Goal: Navigation & Orientation: Find specific page/section

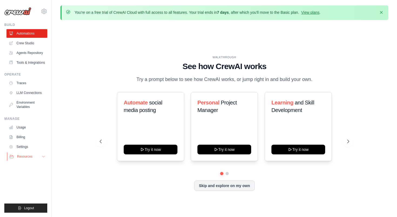
click at [43, 159] on icon at bounding box center [43, 156] width 4 height 4
click at [247, 181] on div "Automate social media posting Try it now Personal Project Manager Try it now Le…" at bounding box center [224, 141] width 249 height 99
click at [239, 190] on button "Skip and explore on my own" at bounding box center [224, 185] width 60 height 10
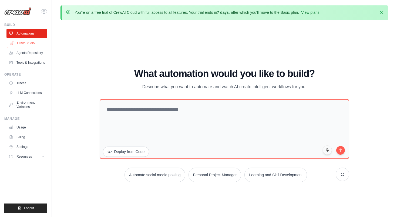
click at [25, 45] on link "Crew Studio" at bounding box center [27, 43] width 41 height 9
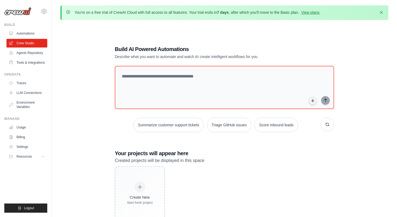
click at [35, 57] on ul "Automations Crew Studio Agents Repository Tools & Integrations" at bounding box center [26, 48] width 41 height 38
click at [36, 51] on link "Agents Repository" at bounding box center [27, 53] width 41 height 9
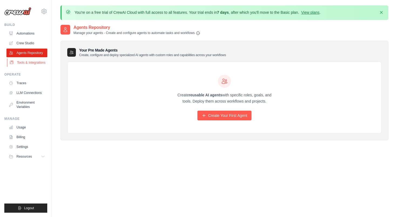
click at [27, 65] on link "Tools & Integrations" at bounding box center [27, 62] width 41 height 9
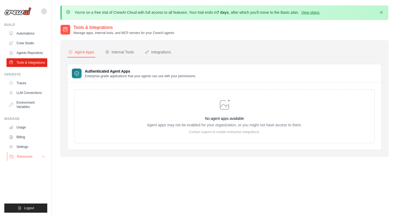
click at [41, 159] on icon at bounding box center [43, 156] width 4 height 4
